Goal: Obtain resource: Obtain resource

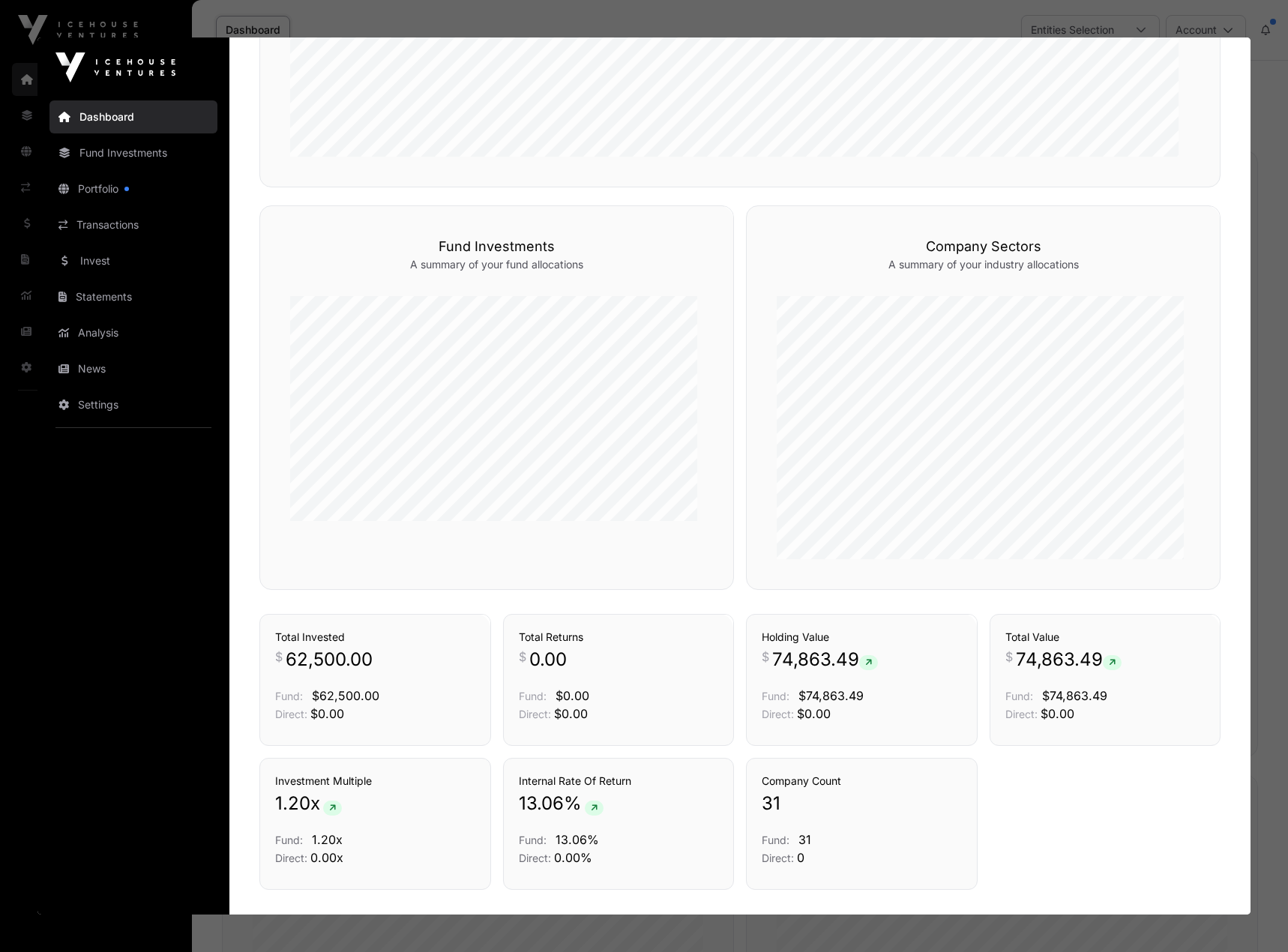
scroll to position [671, 0]
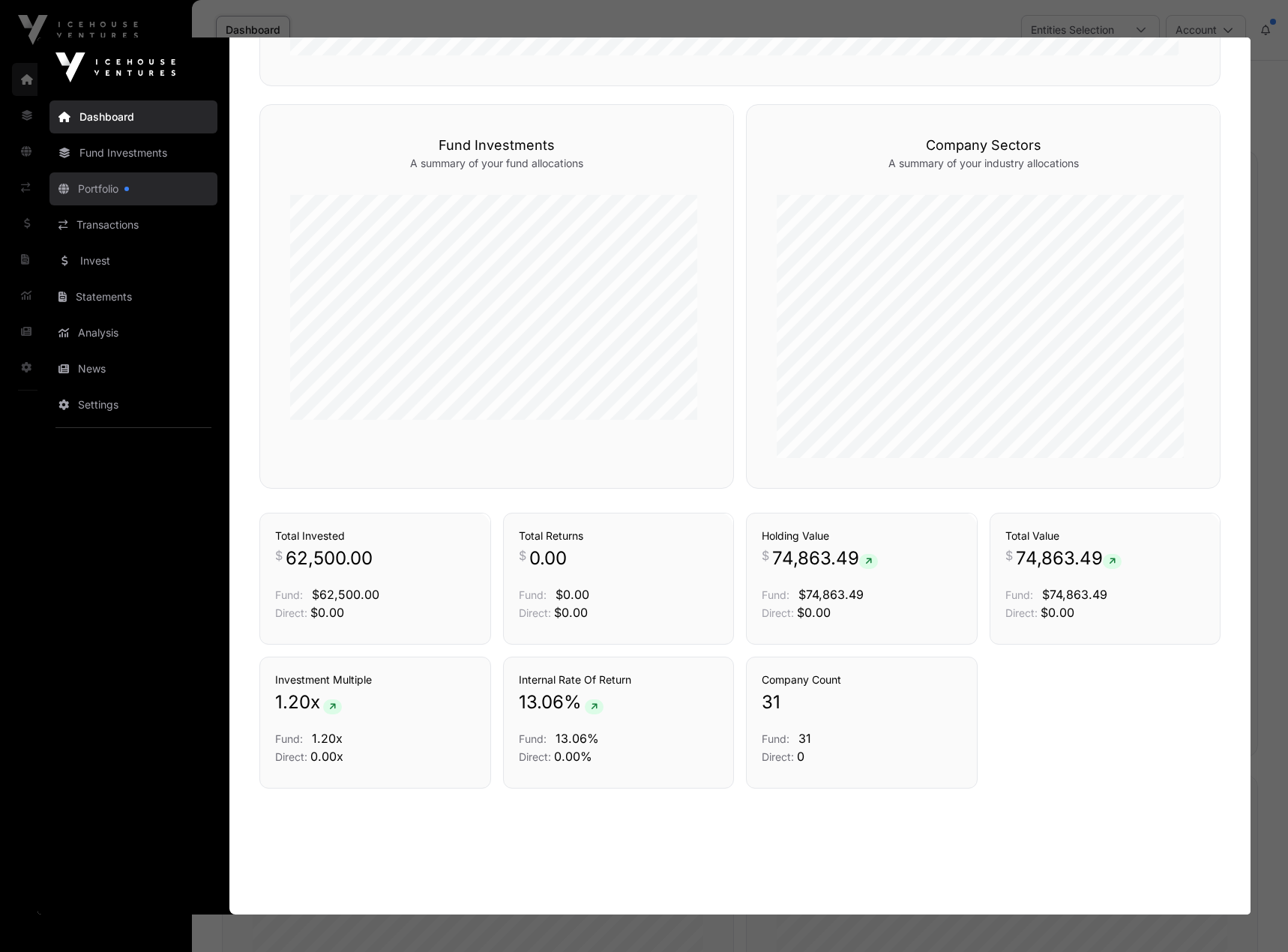
click link "Portfolio"
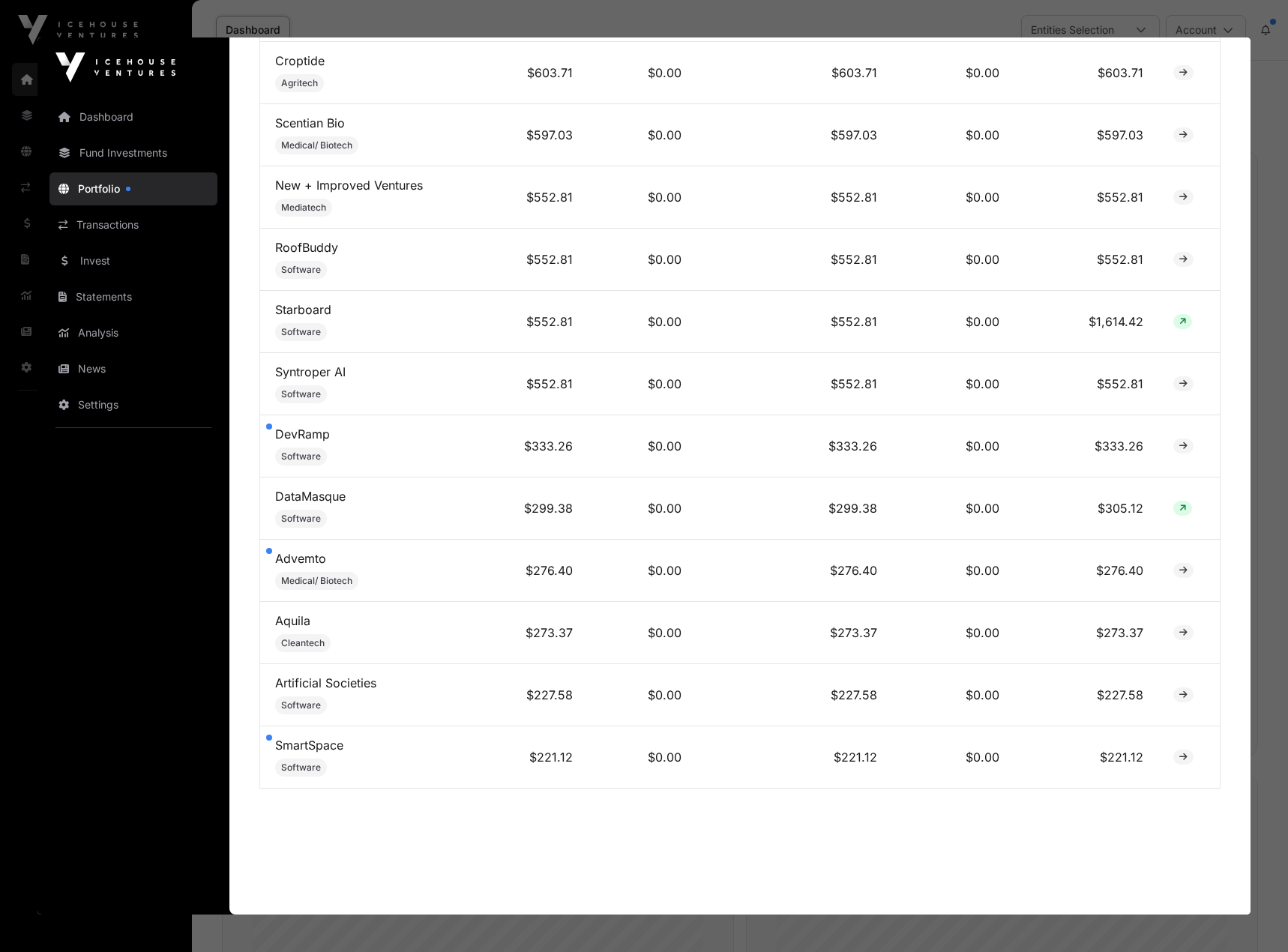
scroll to position [1853, 0]
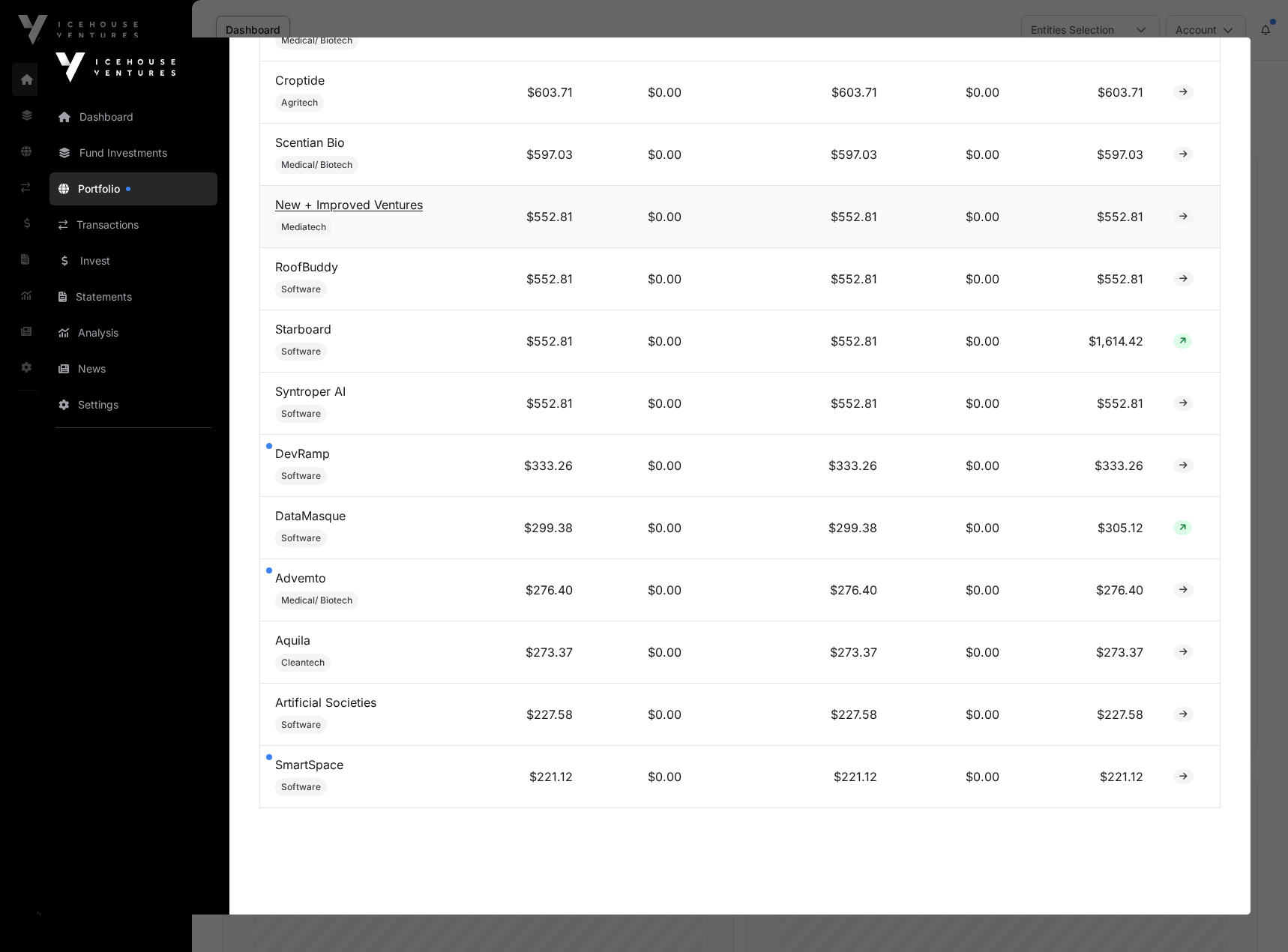
click link "New + Improved Ventures"
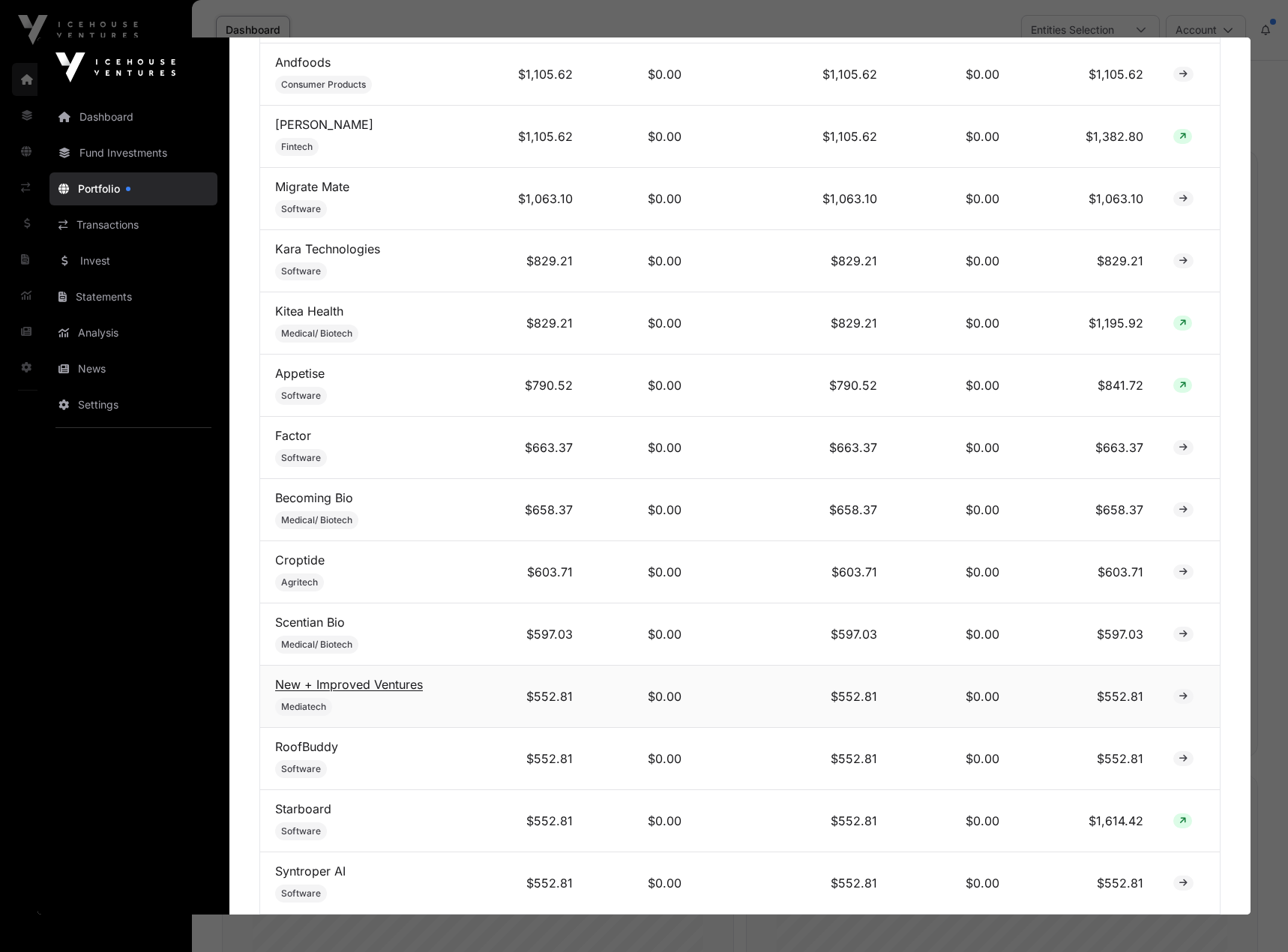
scroll to position [1343, 0]
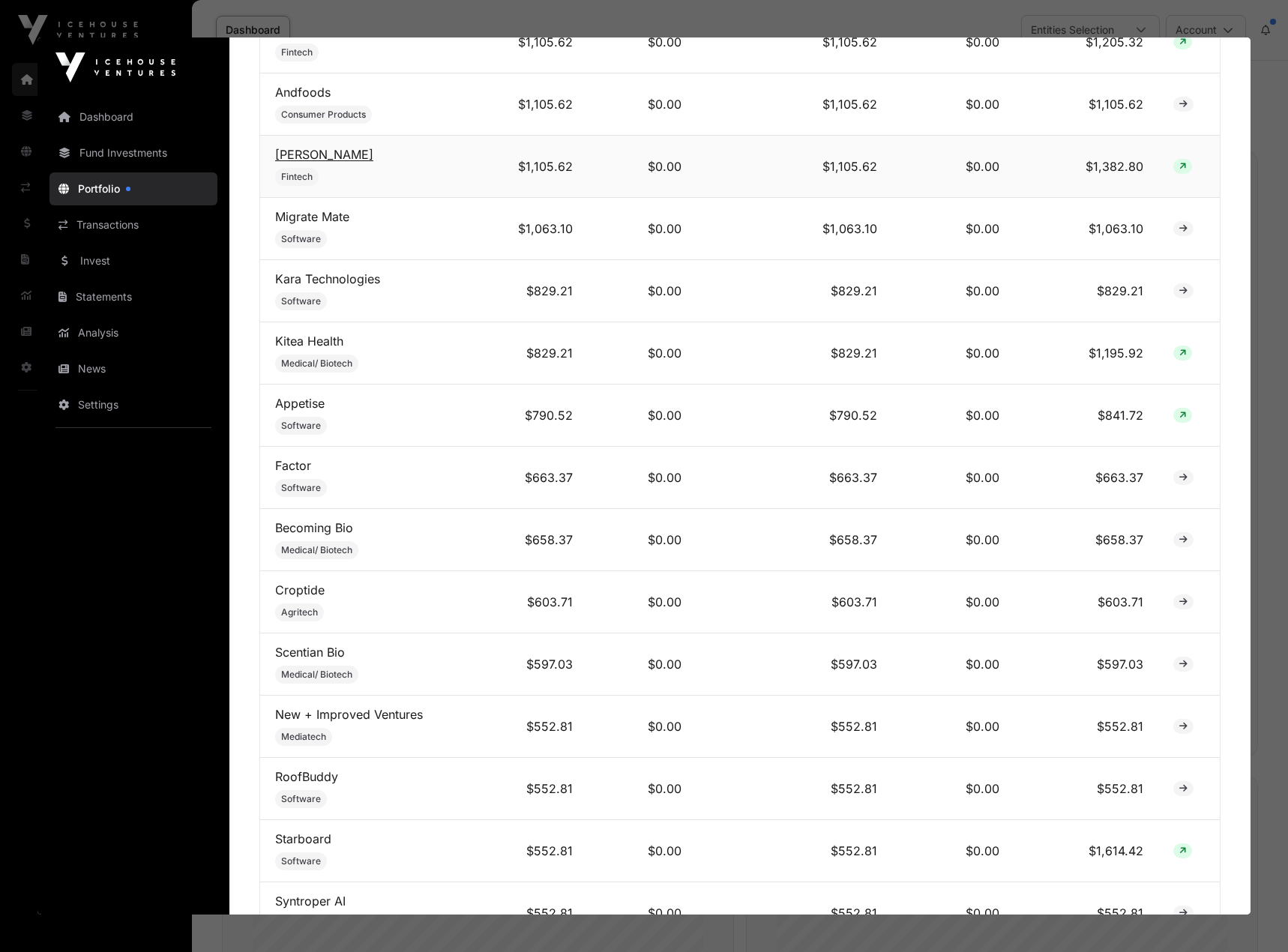
click link "Caruso"
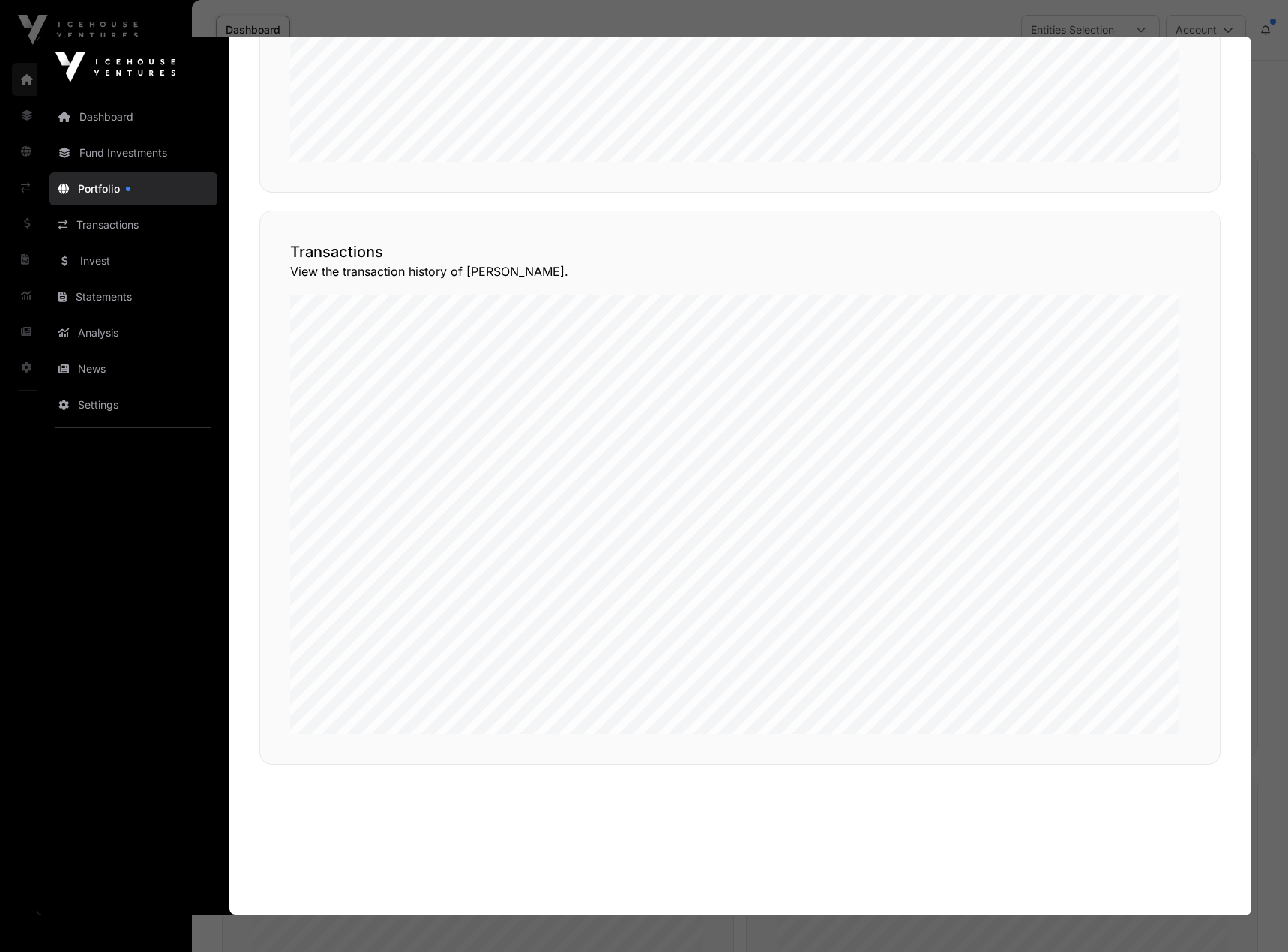
scroll to position [0, 0]
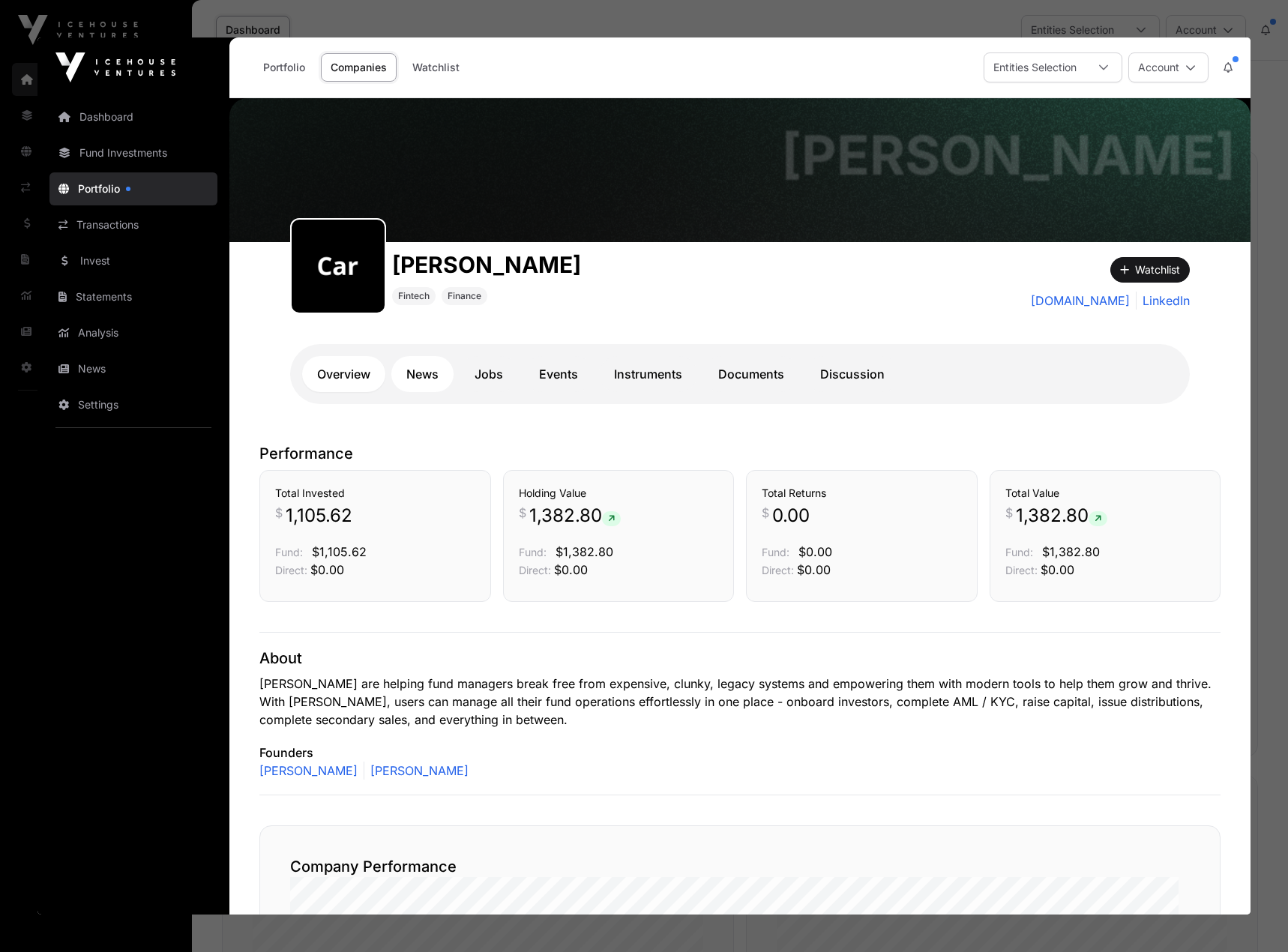
click link "News"
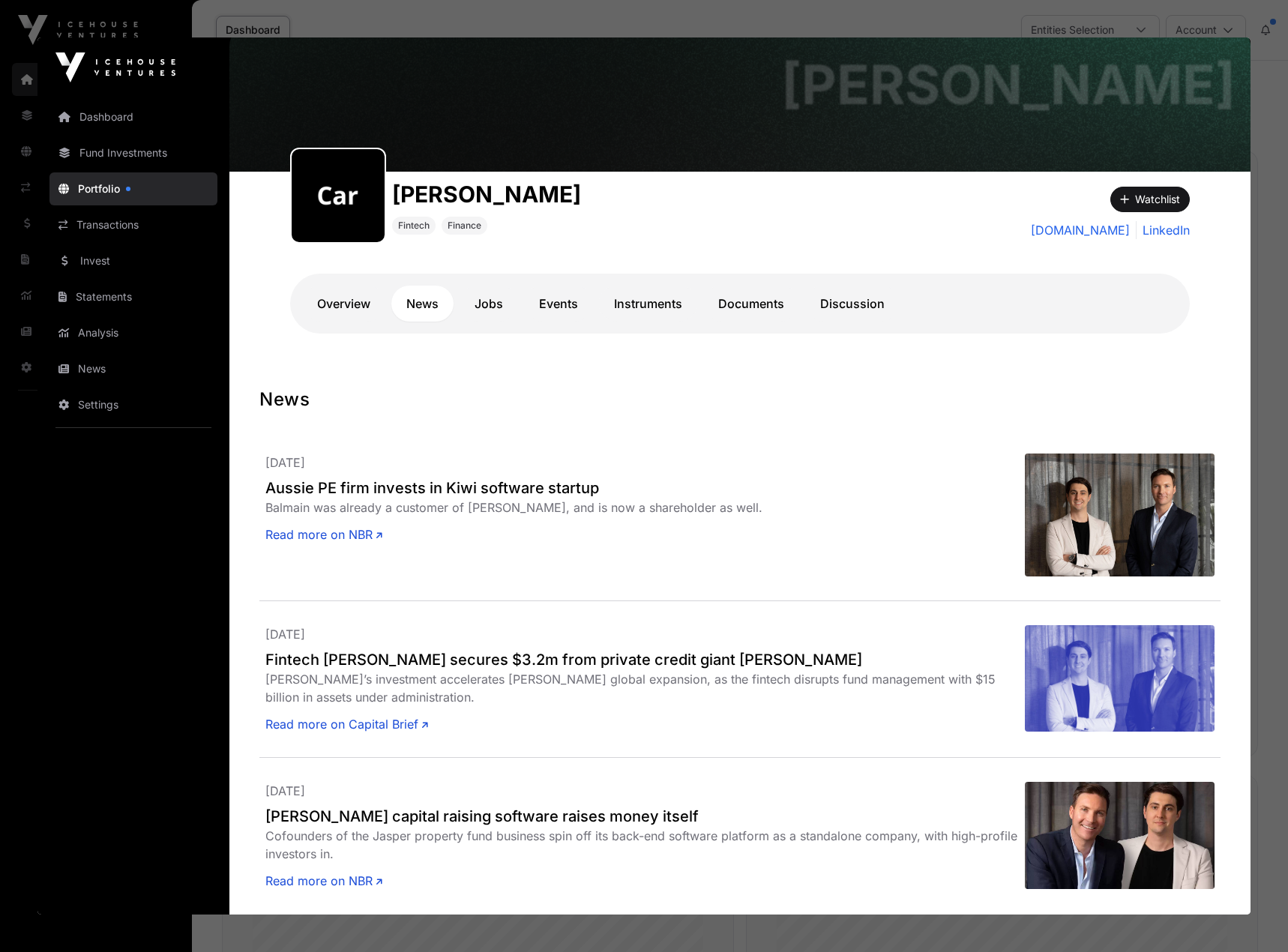
scroll to position [90, 0]
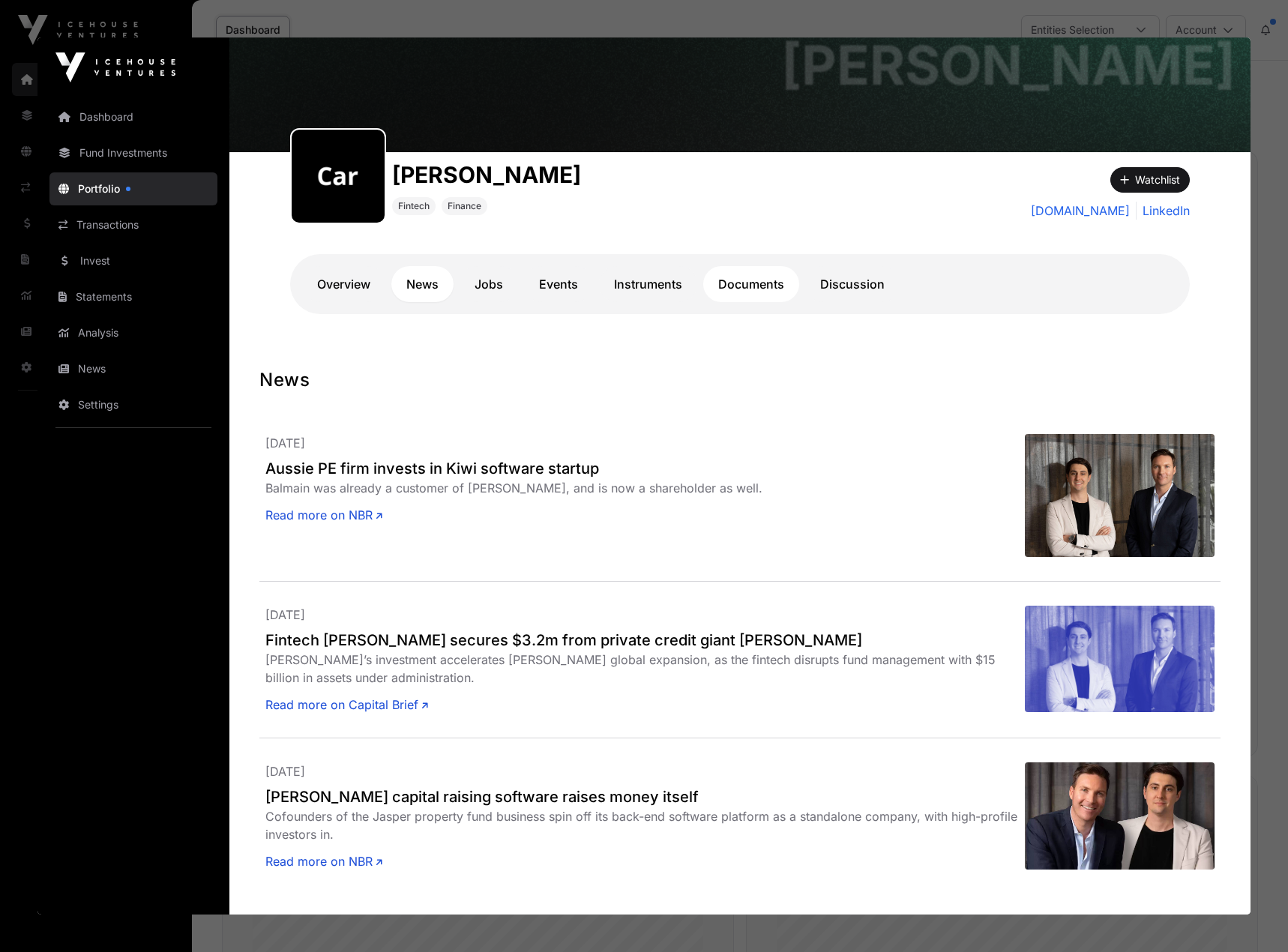
click link "Documents"
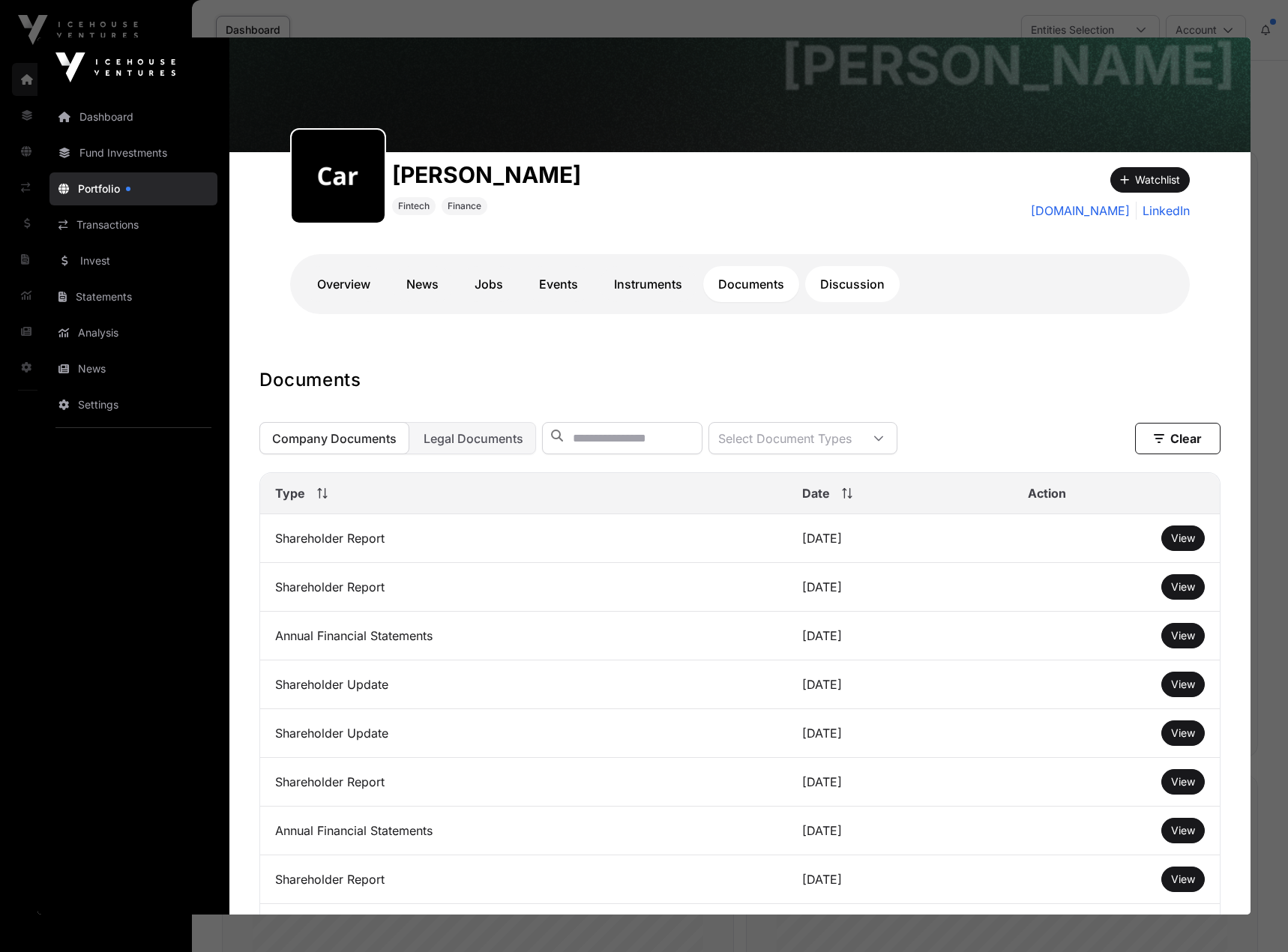
click link "Discussion"
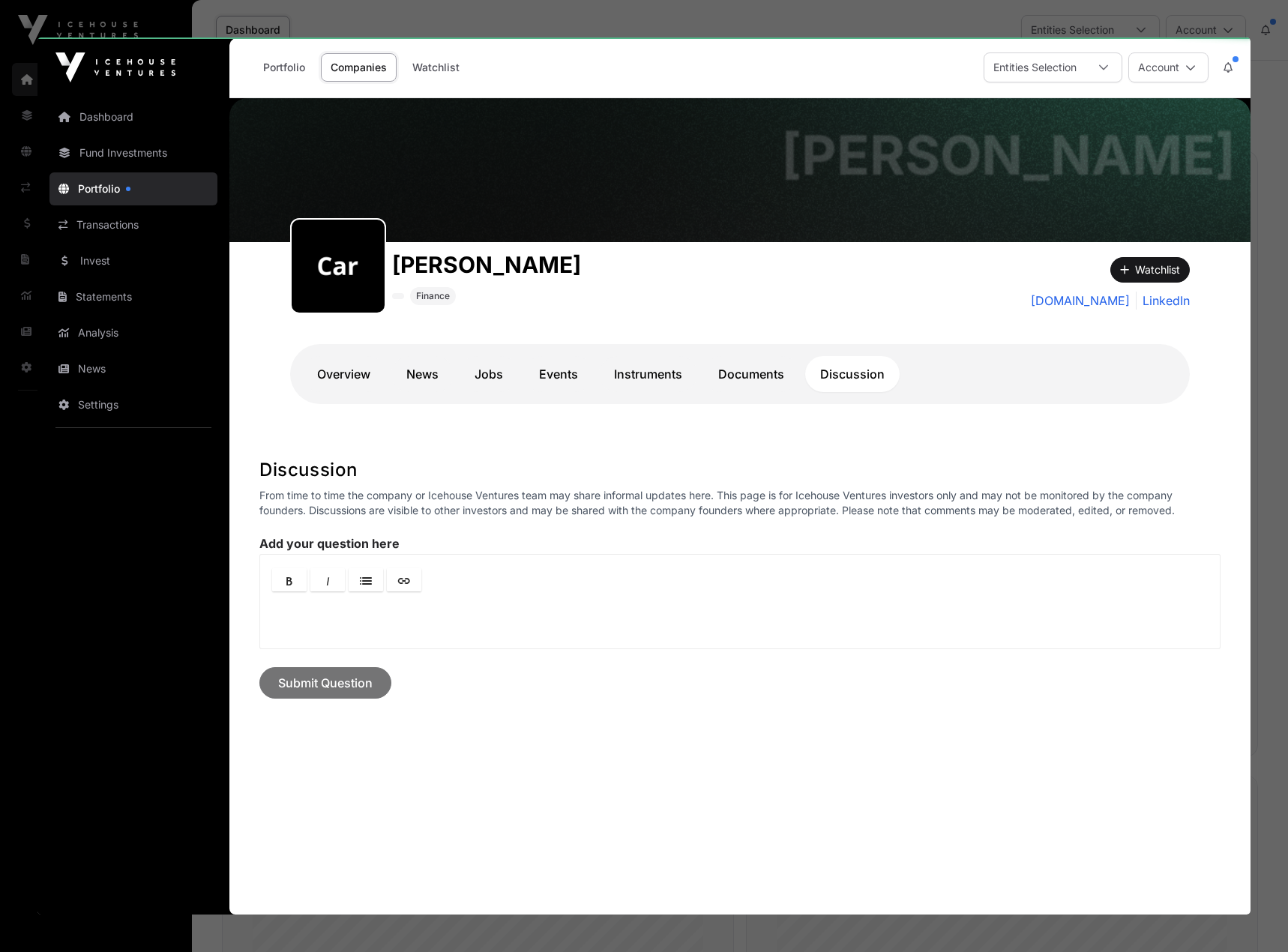
scroll to position [0, 0]
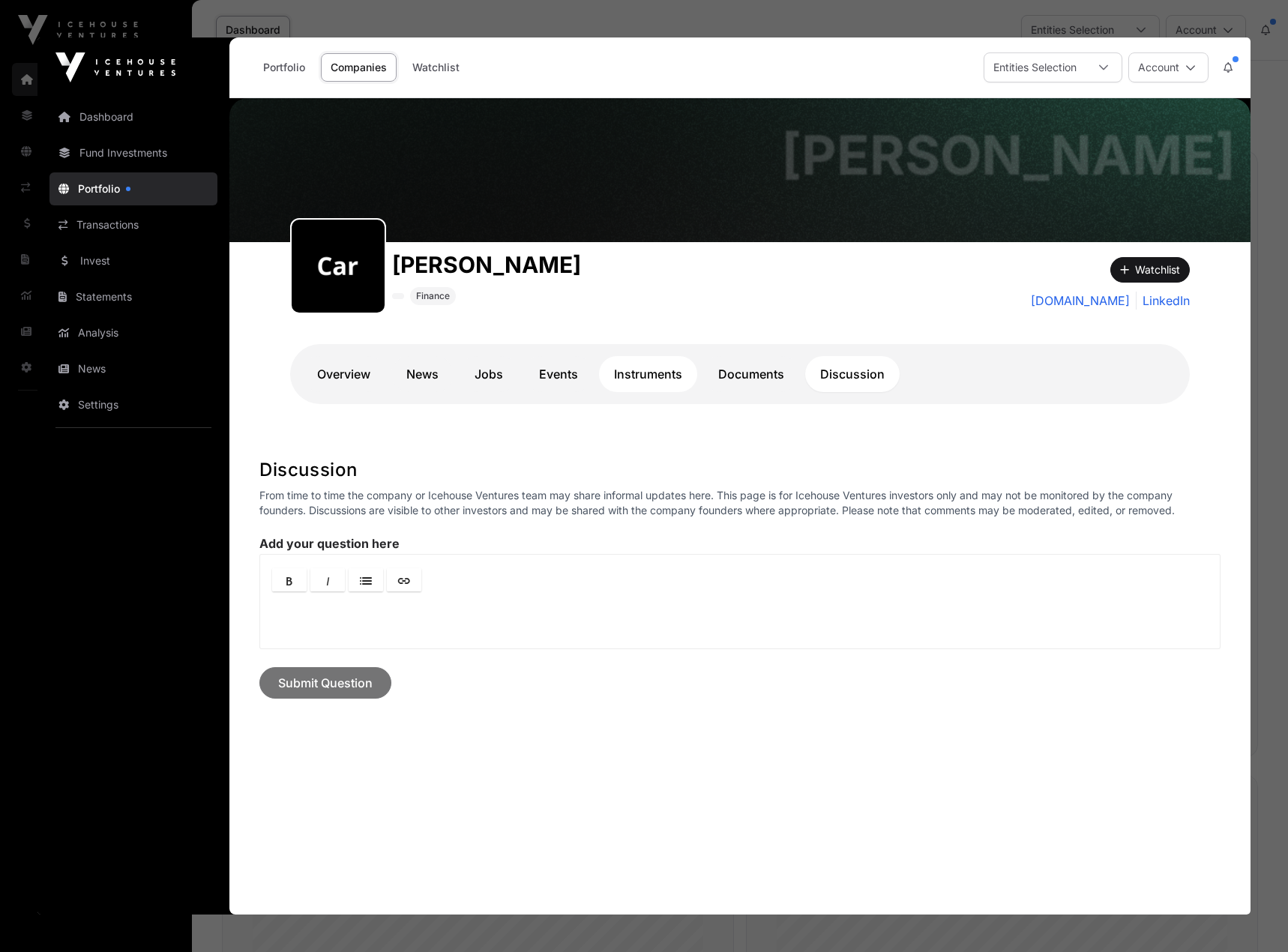
click link "Instruments"
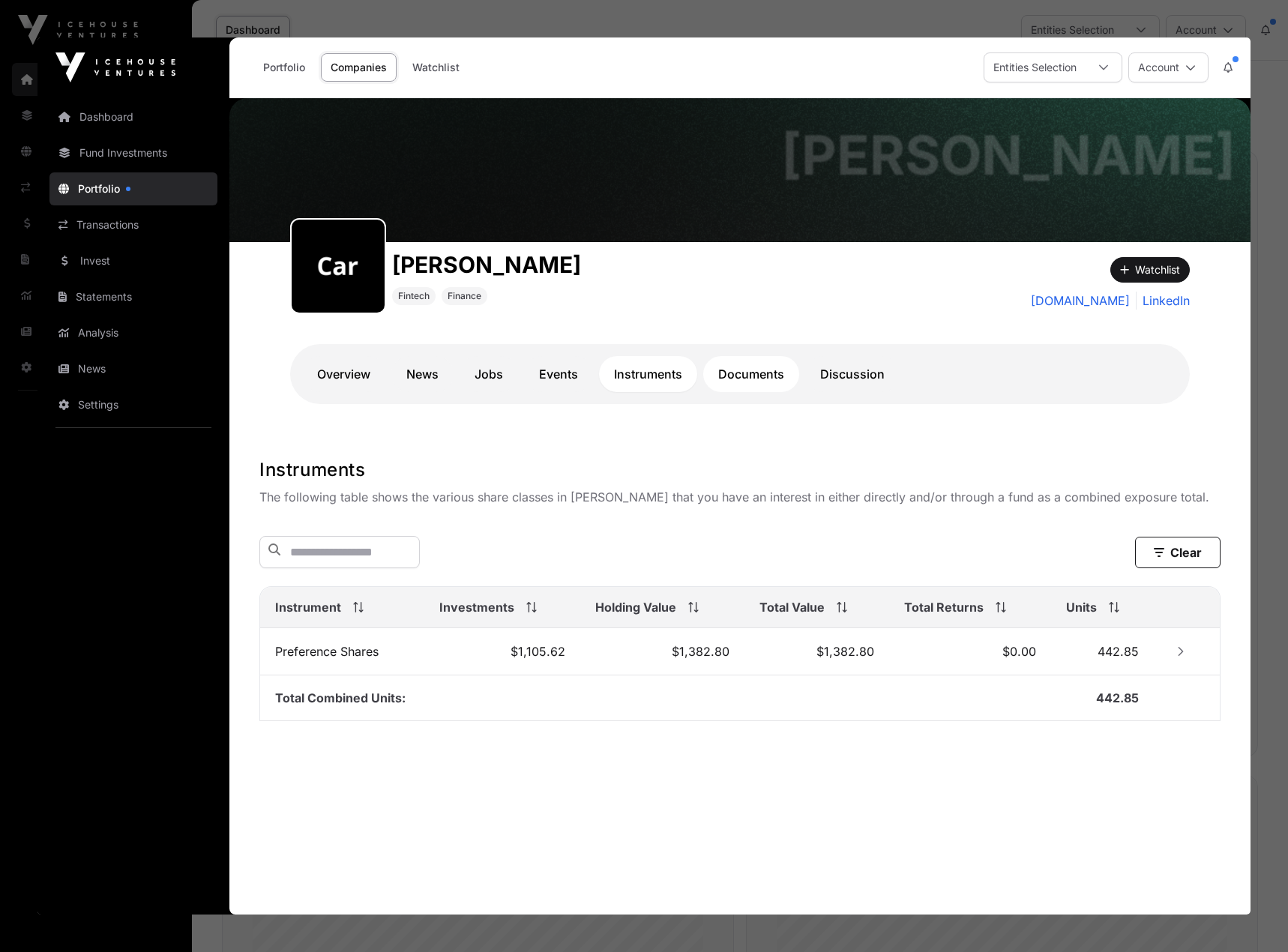
click link "Documents"
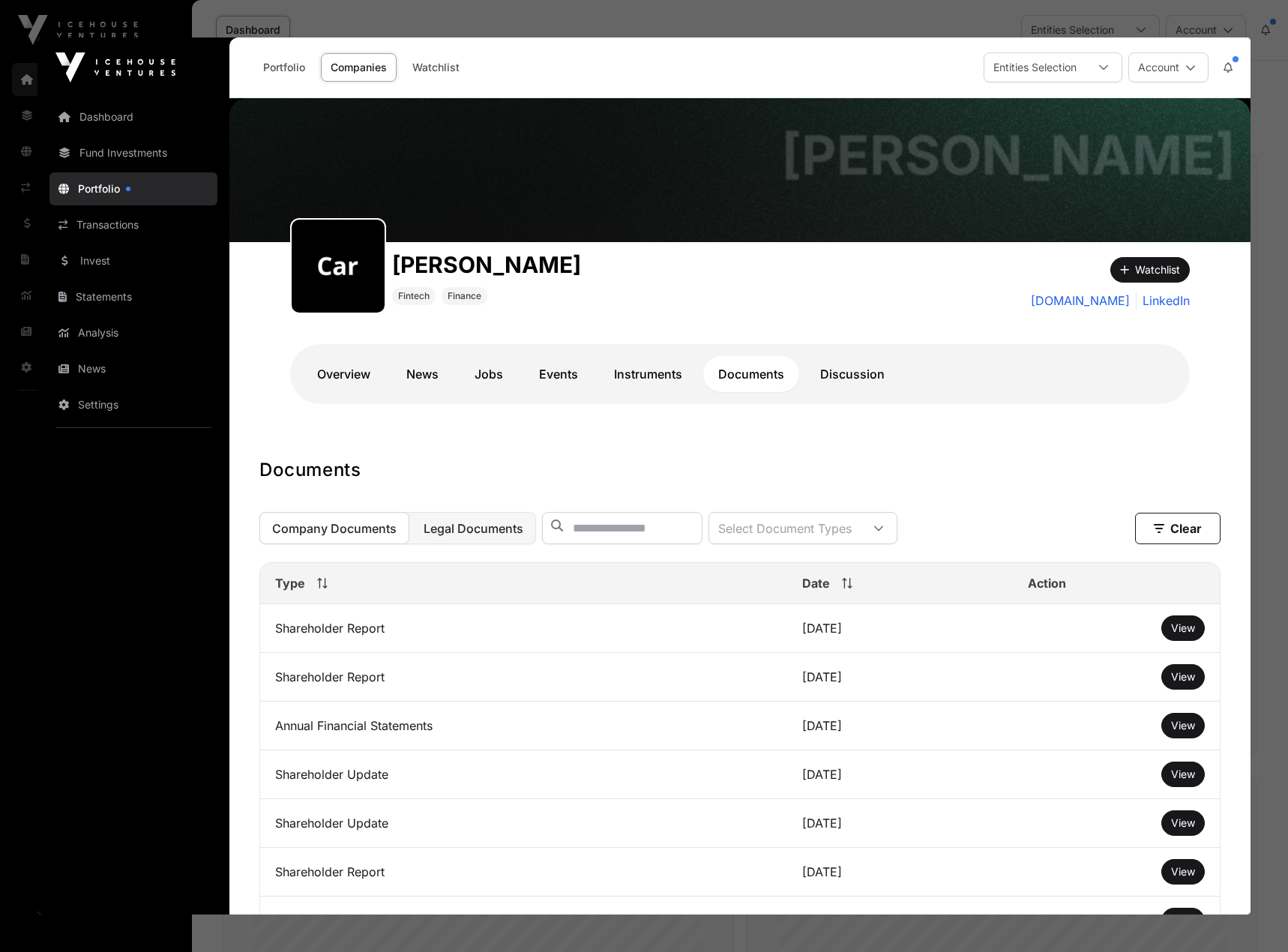
click span "Legal Documents"
click button "Company Documents"
click span "View"
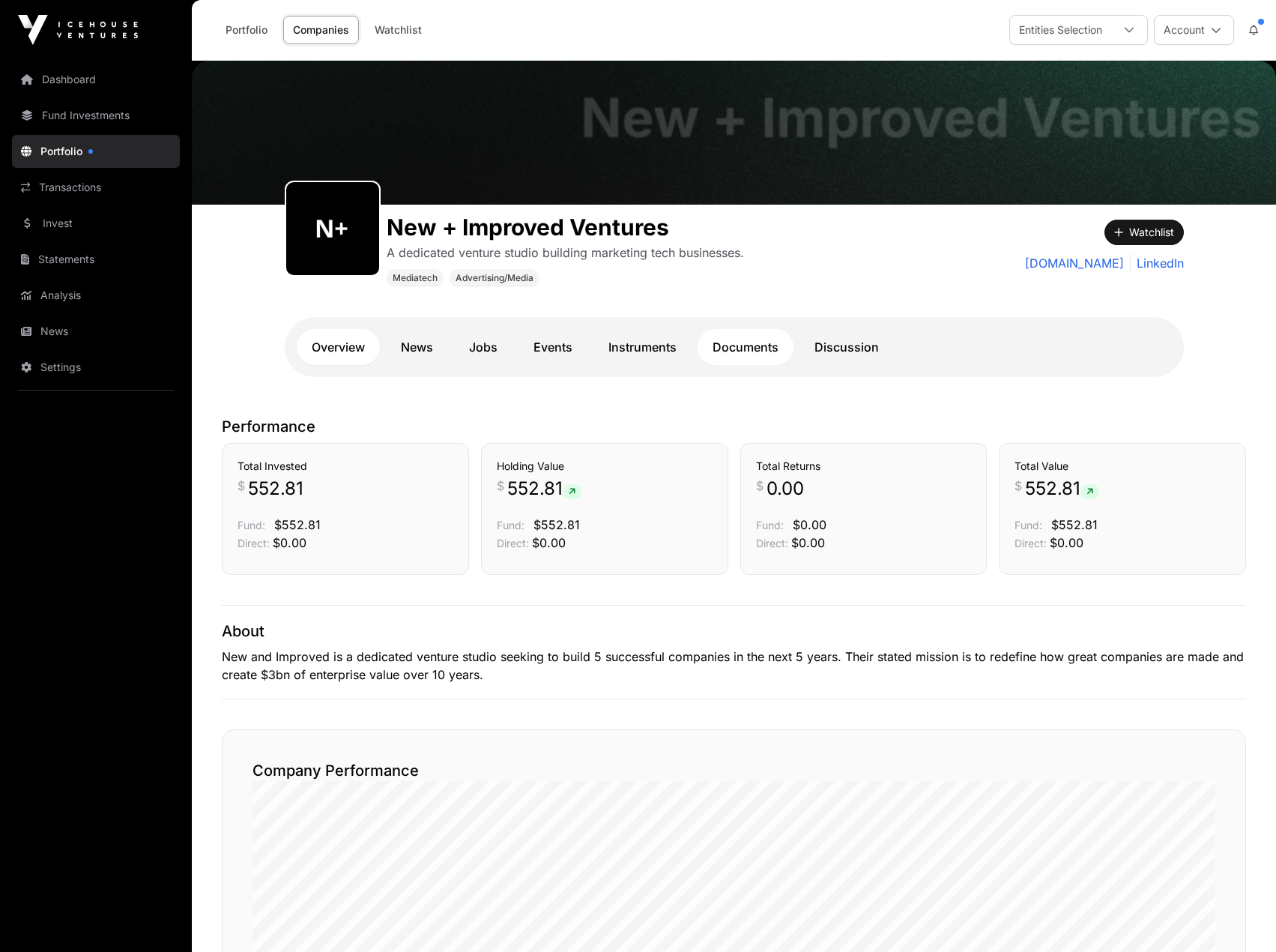
click at [757, 350] on link "Documents" at bounding box center [745, 347] width 96 height 36
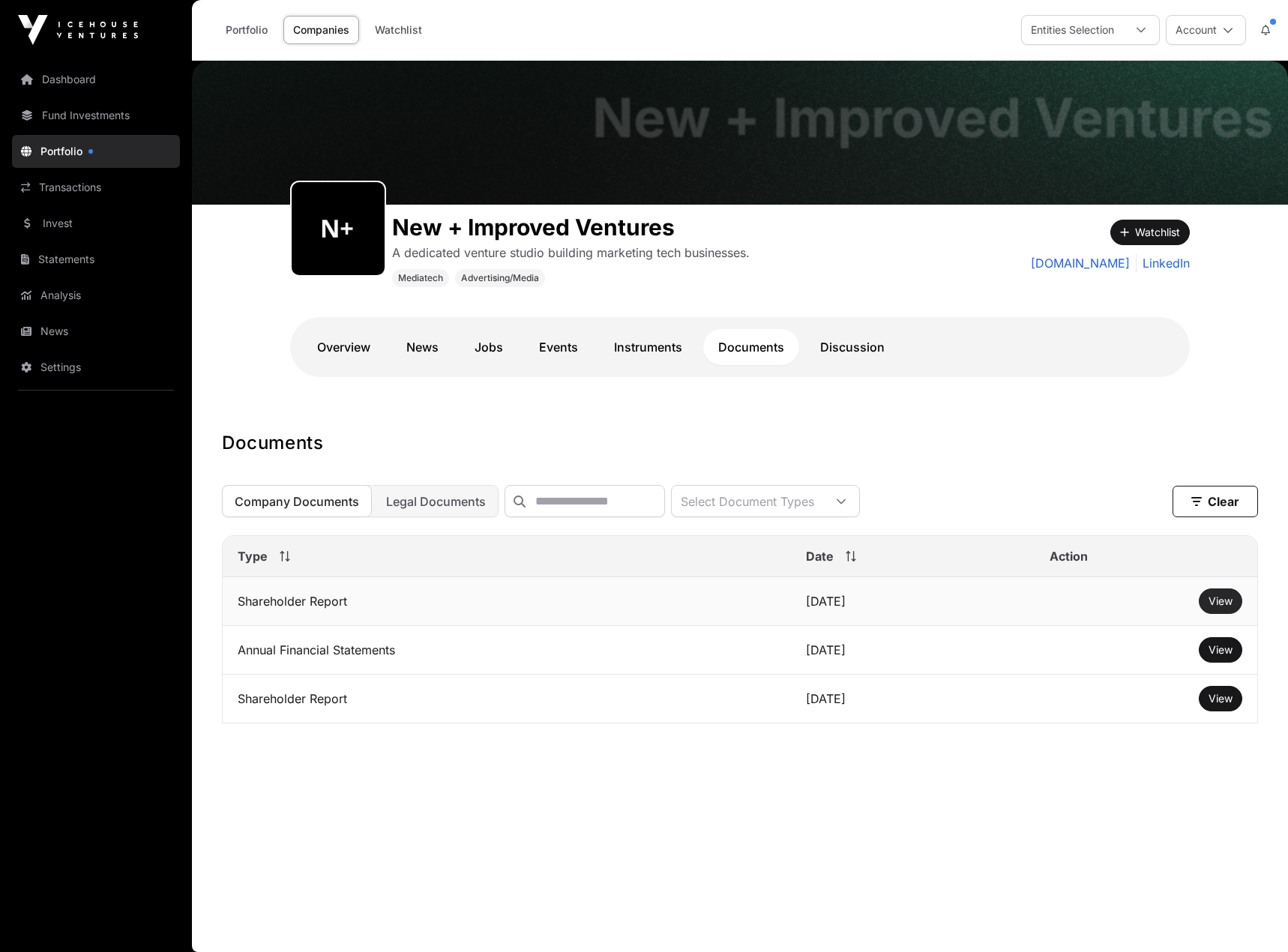
click at [1227, 607] on span "View" at bounding box center [1221, 601] width 24 height 13
